Goal: Information Seeking & Learning: Learn about a topic

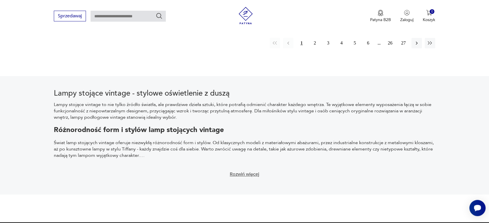
scroll to position [555, 0]
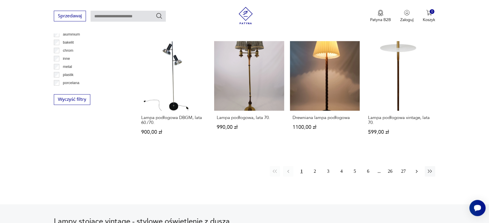
click at [414, 172] on icon "button" at bounding box center [417, 172] width 6 height 6
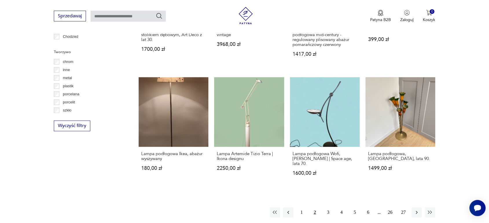
scroll to position [554, 0]
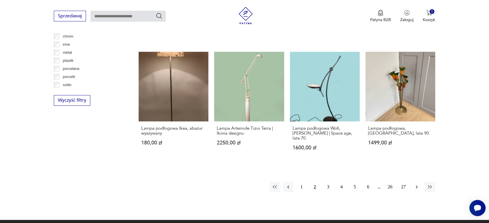
click at [418, 184] on icon "button" at bounding box center [417, 187] width 6 height 6
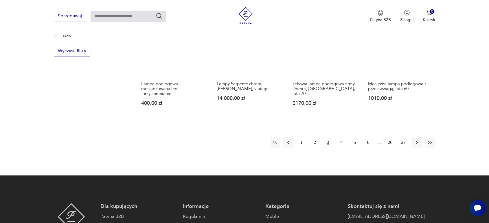
scroll to position [651, 0]
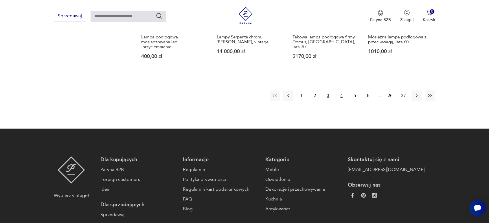
click at [340, 96] on button "4" at bounding box center [341, 96] width 10 height 10
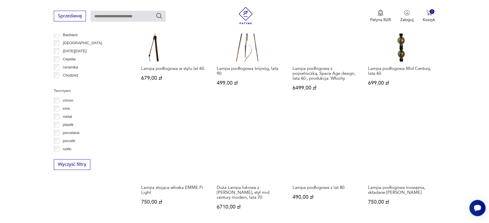
scroll to position [426, 0]
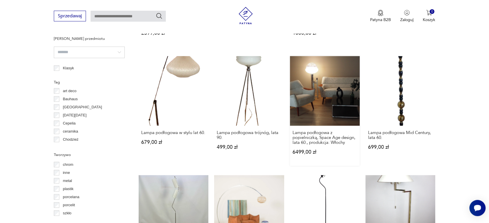
click at [343, 83] on link "Lampa podłogowa z popielniczką, Space Age design, lata 60., produkcja: Włochy 6…" at bounding box center [325, 111] width 70 height 110
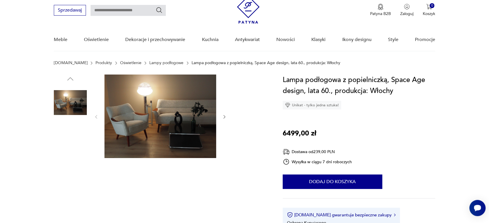
scroll to position [32, 0]
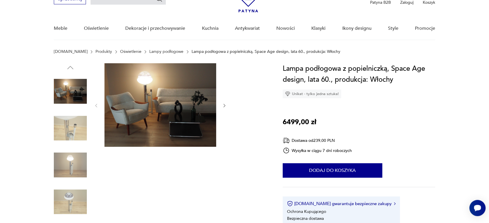
click at [221, 106] on div at bounding box center [160, 105] width 133 height 85
click at [225, 106] on icon "button" at bounding box center [224, 105] width 5 height 5
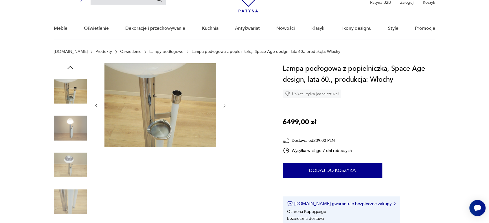
click at [225, 106] on icon "button" at bounding box center [224, 105] width 5 height 5
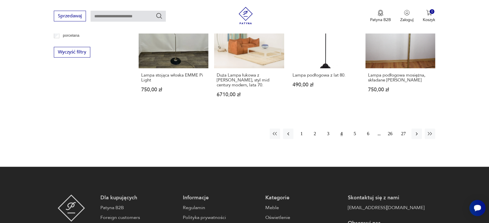
scroll to position [608, 0]
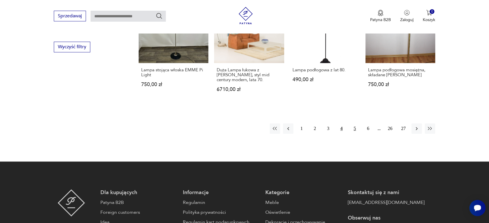
click at [353, 129] on button "5" at bounding box center [355, 129] width 10 height 10
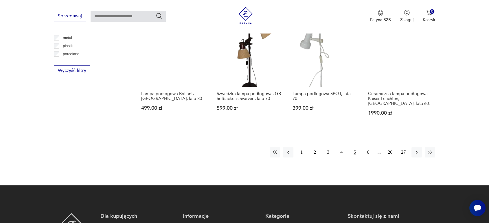
scroll to position [586, 0]
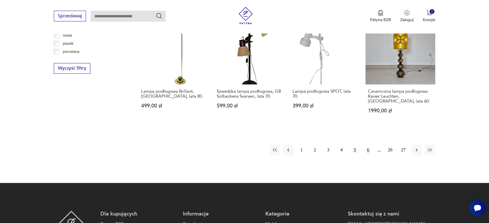
click at [365, 145] on button "6" at bounding box center [368, 150] width 10 height 10
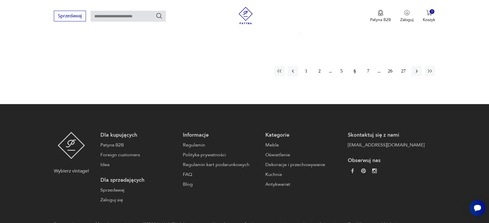
scroll to position [683, 0]
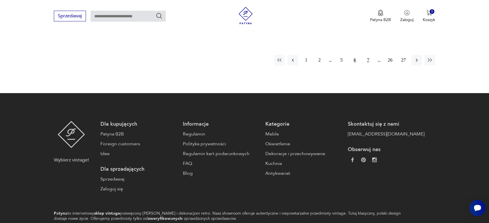
click at [368, 59] on button "7" at bounding box center [368, 60] width 10 height 10
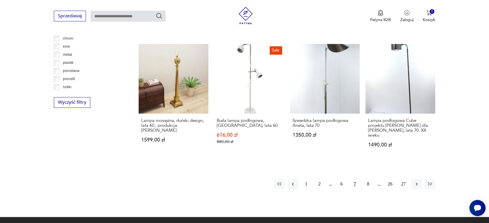
scroll to position [618, 0]
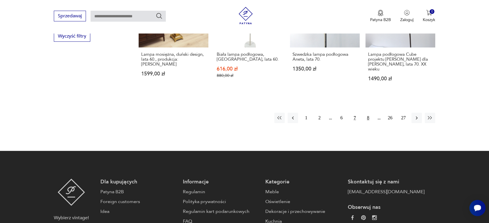
click at [367, 119] on button "8" at bounding box center [368, 118] width 10 height 10
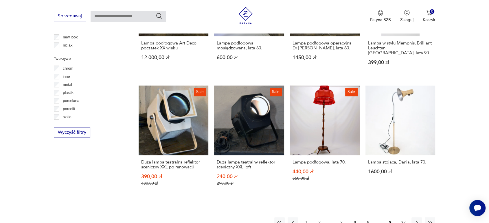
scroll to position [586, 0]
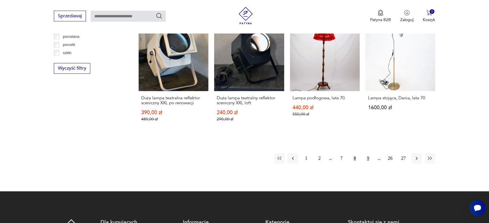
click at [366, 153] on button "9" at bounding box center [368, 158] width 10 height 10
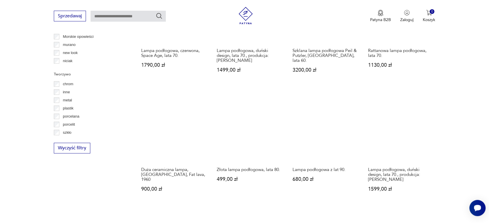
scroll to position [554, 0]
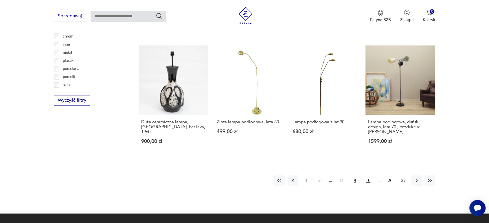
click at [367, 181] on button "10" at bounding box center [368, 181] width 10 height 10
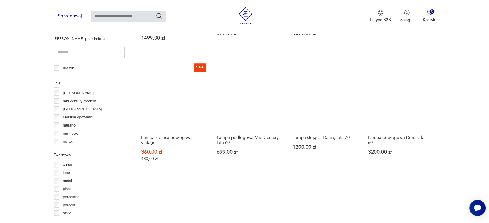
scroll to position [554, 0]
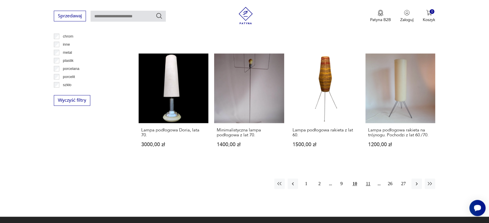
click at [364, 181] on button "11" at bounding box center [368, 184] width 10 height 10
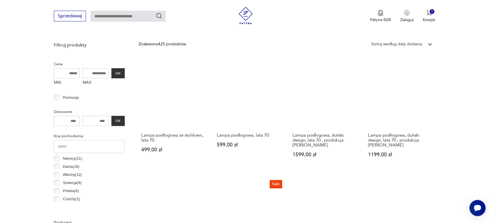
scroll to position [329, 0]
